Goal: Task Accomplishment & Management: Use online tool/utility

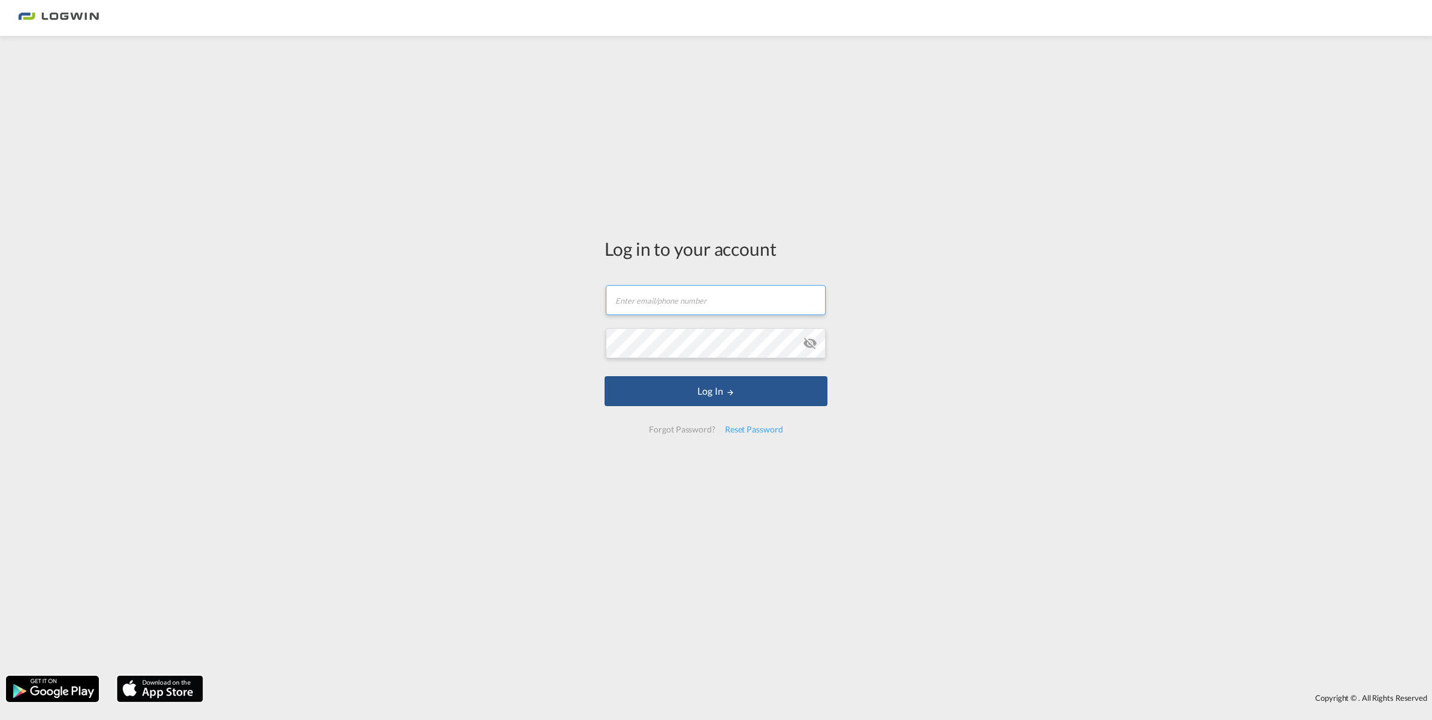
click at [679, 306] on input "text" at bounding box center [716, 300] width 220 height 30
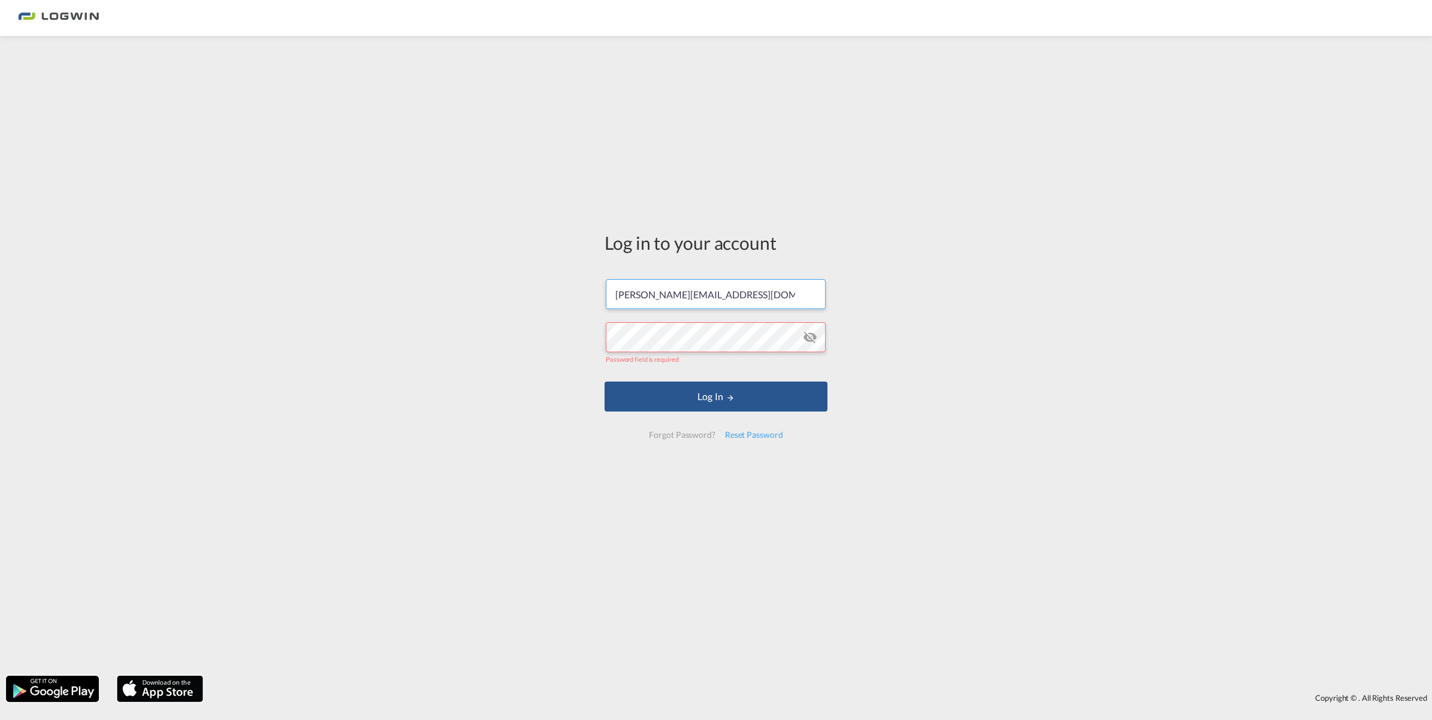
drag, startPoint x: 776, startPoint y: 303, endPoint x: 471, endPoint y: 309, distance: 305.0
click at [470, 306] on div "Log in to your account [PERSON_NAME][EMAIL_ADDRESS][DOMAIN_NAME] Password field…" at bounding box center [716, 356] width 1432 height 628
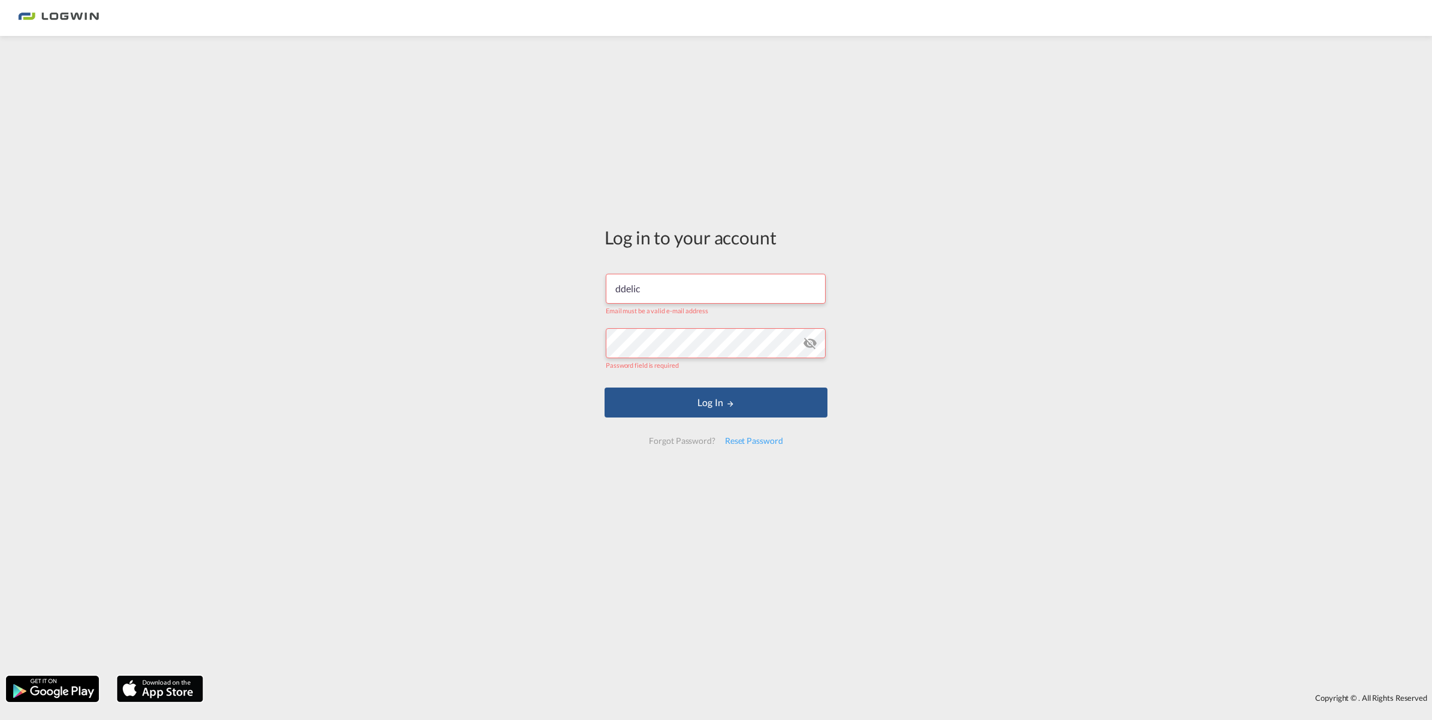
drag, startPoint x: 591, startPoint y: 280, endPoint x: 536, endPoint y: 294, distance: 56.2
click at [536, 294] on div "Log in to your account ddelic Email must be a valid e-mail address Password fie…" at bounding box center [716, 356] width 1432 height 628
type input "[PERSON_NAME][EMAIL_ADDRESS][DOMAIN_NAME]"
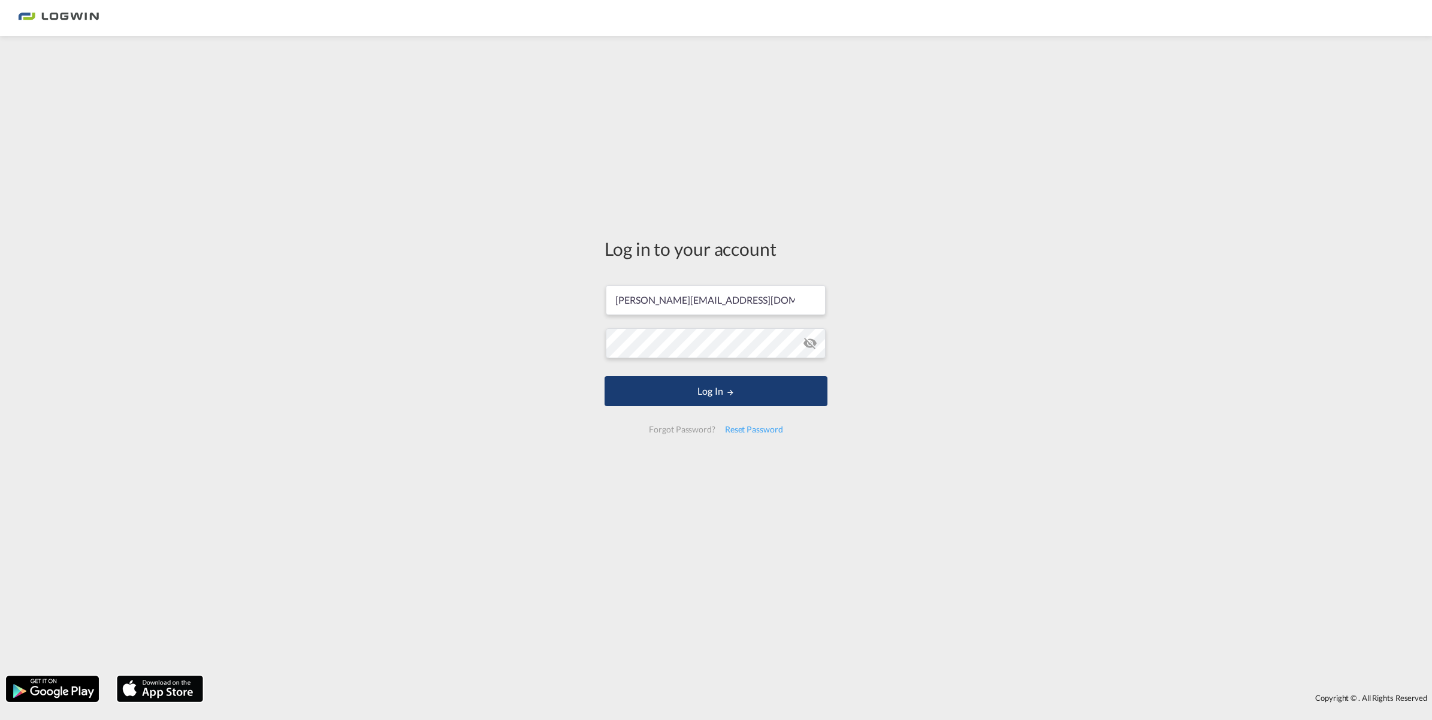
click at [708, 391] on button "Log In" at bounding box center [715, 391] width 223 height 30
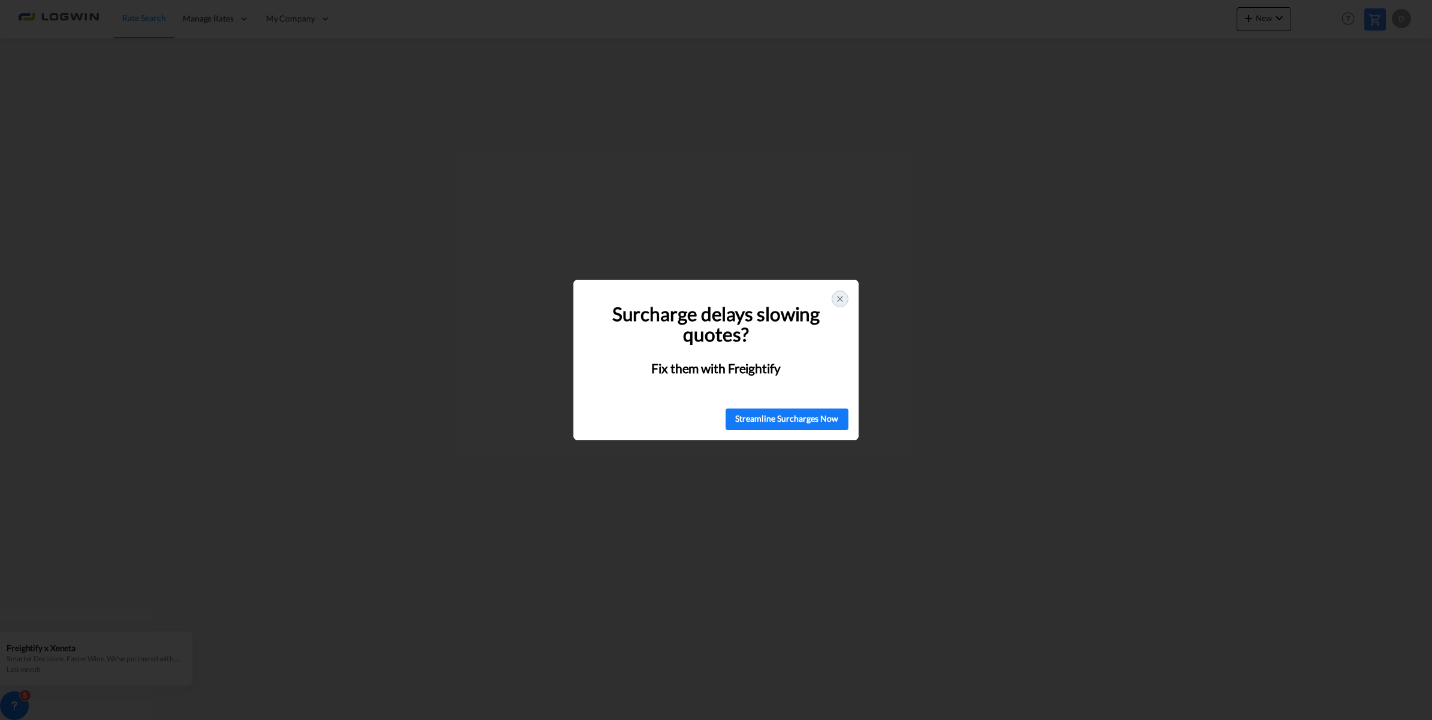
click at [837, 301] on icon at bounding box center [840, 299] width 10 height 10
